Goal: Information Seeking & Learning: Learn about a topic

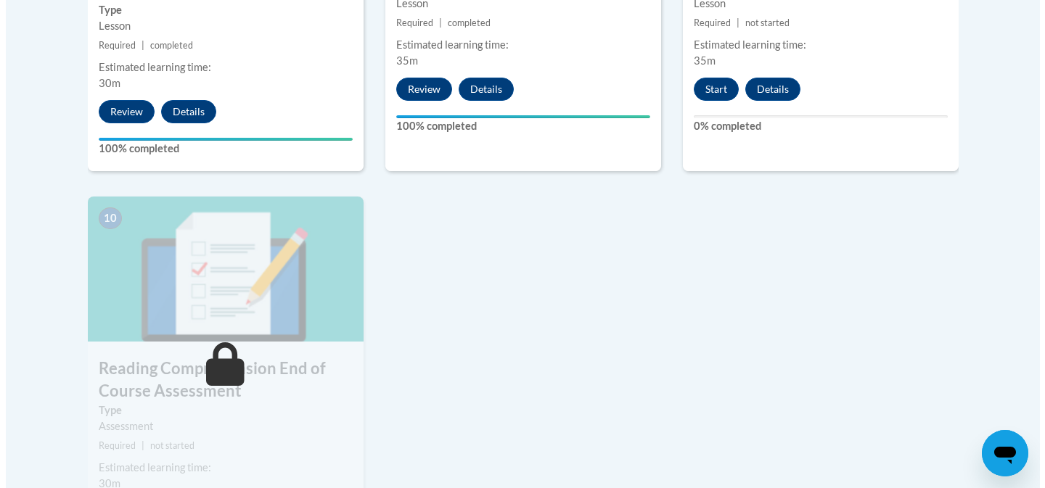
scroll to position [1514, 0]
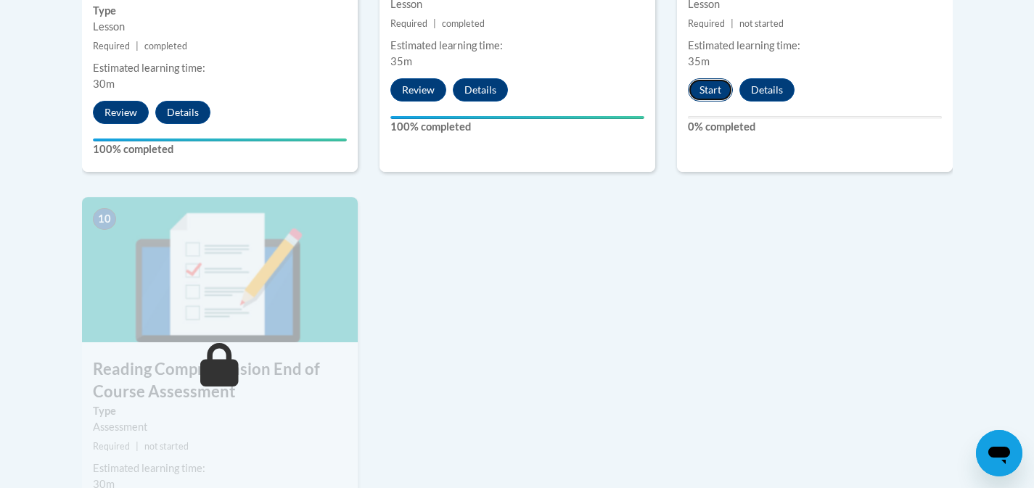
click at [714, 90] on button "Start" at bounding box center [710, 89] width 45 height 23
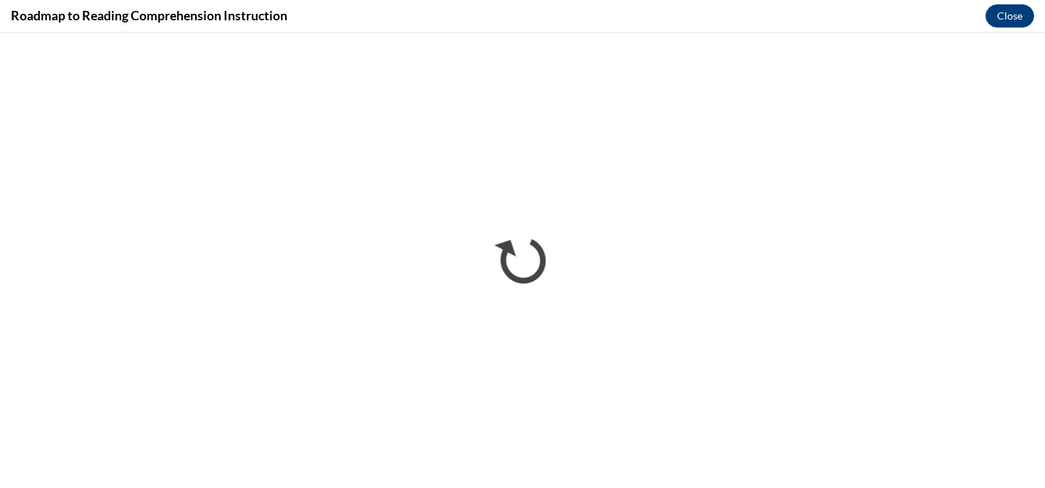
scroll to position [0, 0]
